Goal: Transaction & Acquisition: Purchase product/service

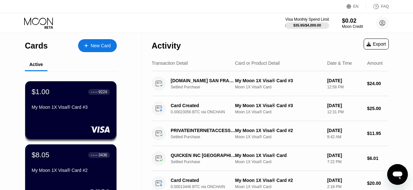
click at [97, 43] on div "New Card" at bounding box center [101, 45] width 20 height 5
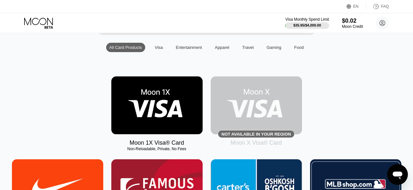
scroll to position [71, 0]
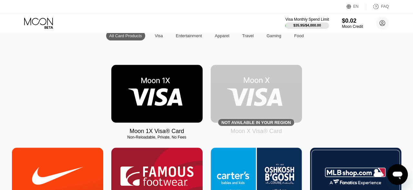
click at [164, 107] on img at bounding box center [156, 94] width 91 height 58
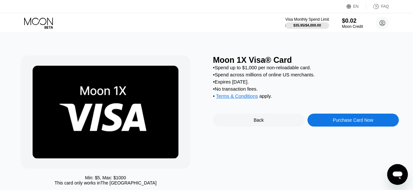
click at [267, 73] on div "• Spend up to $1,000 per non-reloadable card. • Spend across millions of online…" at bounding box center [306, 83] width 186 height 37
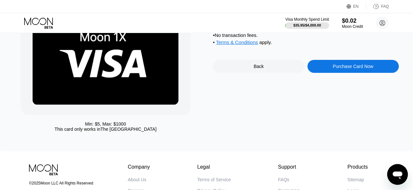
scroll to position [48, 0]
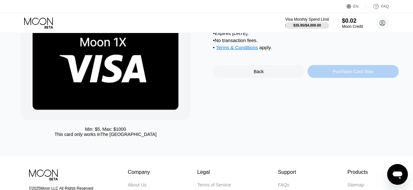
click at [361, 74] on div "Purchase Card Now" at bounding box center [353, 71] width 40 height 5
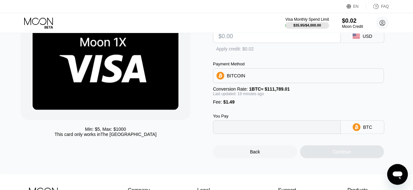
type input "0"
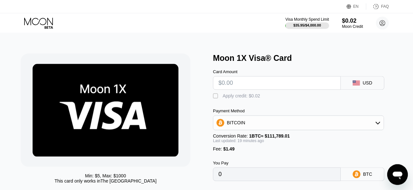
scroll to position [1, 0]
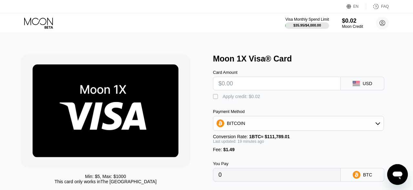
click at [283, 86] on input "text" at bounding box center [277, 83] width 117 height 13
type input "$1"
type input "0.00002225"
click at [283, 86] on input "$1" at bounding box center [277, 83] width 117 height 13
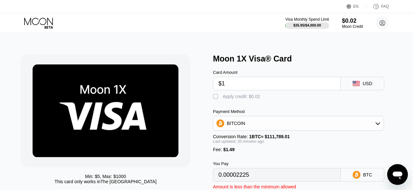
click at [283, 86] on input "$1" at bounding box center [277, 83] width 117 height 13
type input "$2"
type input "0.00003118"
click at [283, 86] on input "$2" at bounding box center [277, 83] width 117 height 13
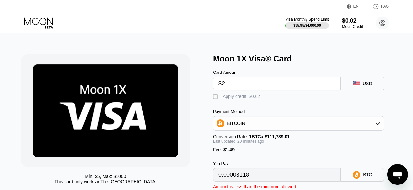
click at [283, 86] on input "$2" at bounding box center [277, 83] width 117 height 13
type input "$1"
type input "0.00002225"
type input "$19"
type input "0.00018304"
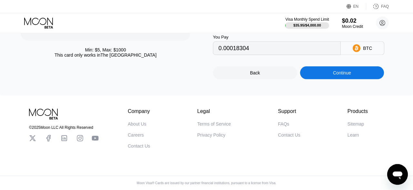
scroll to position [138, 0]
type input "$19"
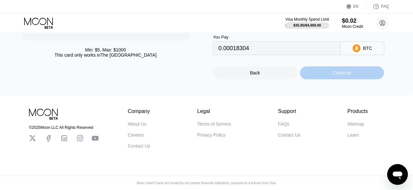
click at [341, 70] on div "Continue" at bounding box center [342, 72] width 18 height 5
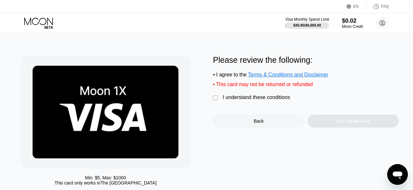
click at [215, 98] on div "" at bounding box center [216, 98] width 6 height 6
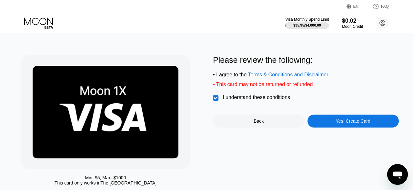
click at [363, 123] on div "Yes, Create Card" at bounding box center [353, 120] width 35 height 5
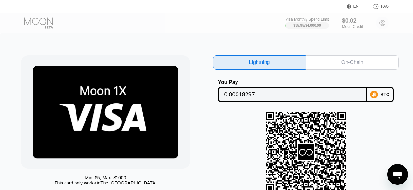
click at [341, 62] on div "On-Chain" at bounding box center [352, 62] width 93 height 14
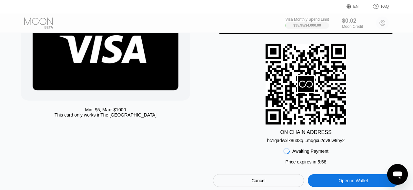
scroll to position [69, 0]
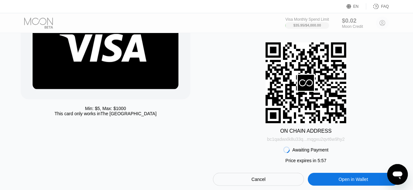
click at [316, 141] on div "bc1qadwxlk8u33q...mqgxu2qvt6w9hy2" at bounding box center [306, 138] width 78 height 5
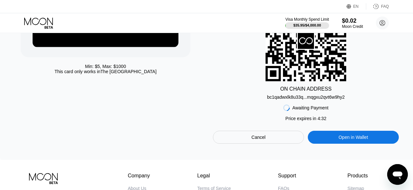
scroll to position [0, 0]
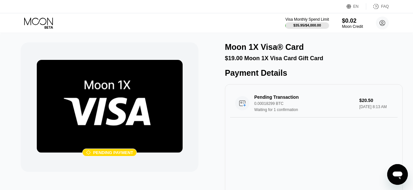
click at [31, 22] on icon at bounding box center [38, 20] width 29 height 7
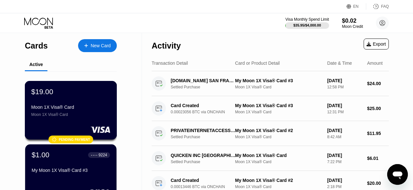
click at [88, 105] on div "$19.00 Moon 1X Visa® Card Moon 1X Visa® Card" at bounding box center [70, 101] width 79 height 29
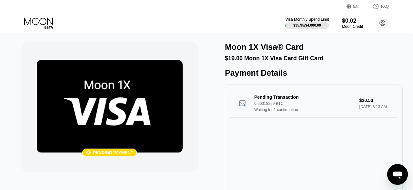
click at [45, 23] on icon at bounding box center [39, 22] width 30 height 11
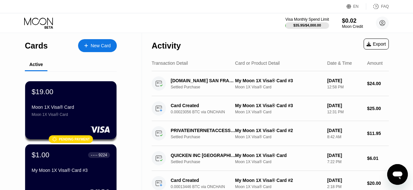
click at [268, 61] on div "Card or Product Detail" at bounding box center [257, 62] width 45 height 5
drag, startPoint x: 271, startPoint y: 62, endPoint x: 275, endPoint y: 62, distance: 3.9
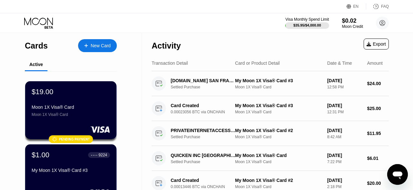
click at [275, 62] on div "Transaction Detail Card or Product Detail Date & Time Amount" at bounding box center [270, 63] width 237 height 16
drag, startPoint x: 391, startPoint y: 66, endPoint x: 164, endPoint y: 66, distance: 227.0
drag, startPoint x: 151, startPoint y: 41, endPoint x: 185, endPoint y: 46, distance: 34.2
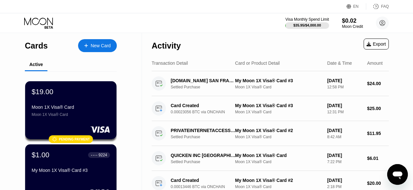
click at [169, 48] on div "Activity" at bounding box center [166, 45] width 29 height 9
click at [197, 45] on div "Activity Export" at bounding box center [270, 44] width 237 height 23
click at [164, 46] on div "Activity" at bounding box center [166, 45] width 29 height 9
